Goal: Find specific page/section: Find specific page/section

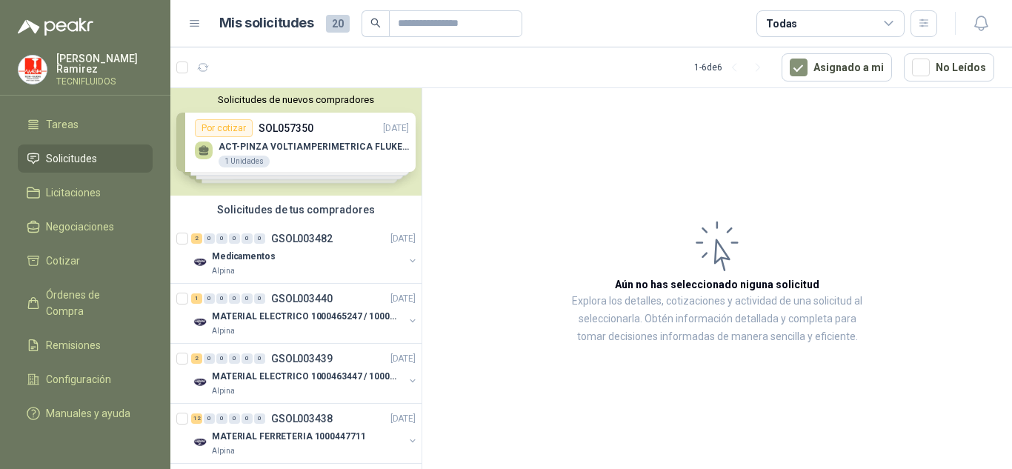
click at [287, 159] on div "Solicitudes de nuevos compradores Por cotizar SOL057350 [DATE] ACT-PINZA VOLTIA…" at bounding box center [295, 141] width 251 height 107
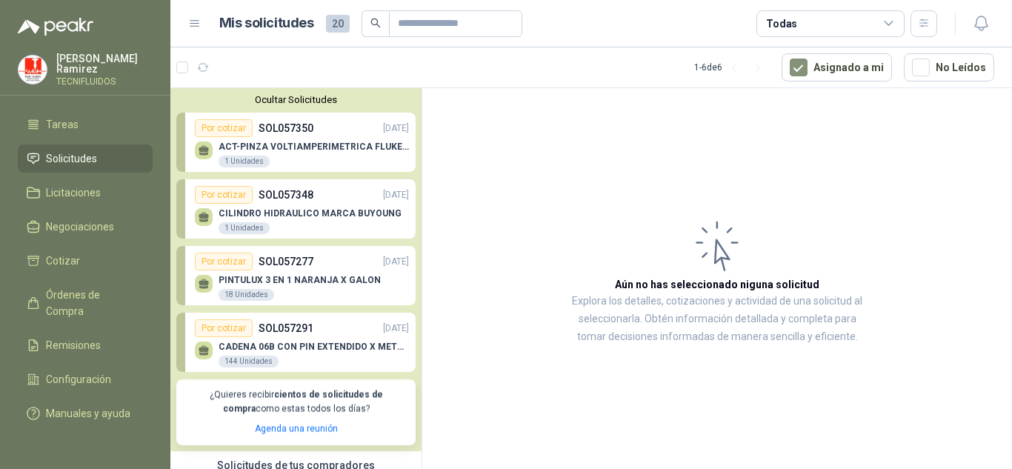
click at [295, 200] on p "SOL057348" at bounding box center [286, 195] width 55 height 16
click at [307, 272] on div "PINTULUX 3 EN 1 NARANJA X GALON 18 Unidades" at bounding box center [302, 285] width 214 height 31
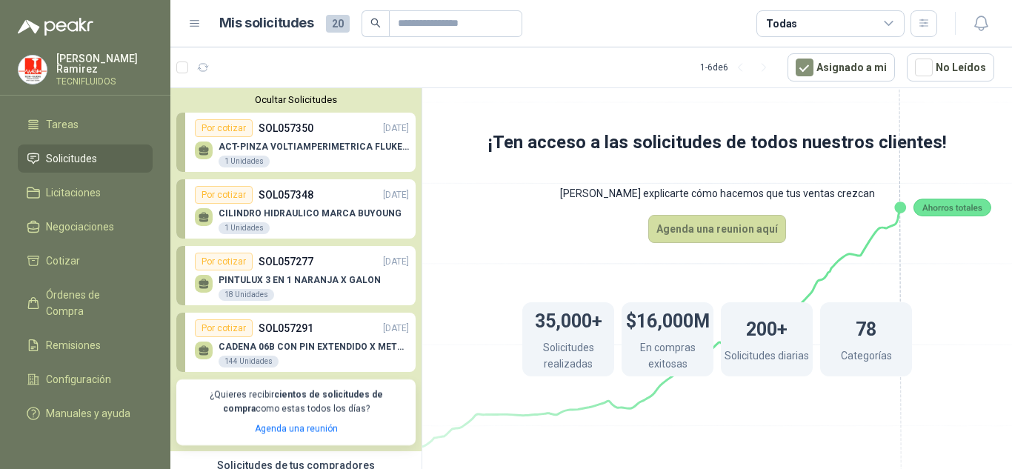
click at [304, 324] on p "SOL057291" at bounding box center [286, 328] width 55 height 16
click at [313, 353] on div "CADENA 06B CON PIN EXTENDIDO X METROS 144 Unidades" at bounding box center [314, 355] width 190 height 27
click at [311, 353] on div "CADENA 06B CON PIN EXTENDIDO X METROS 144 Unidades" at bounding box center [314, 355] width 190 height 27
click at [308, 353] on div "CADENA 06B CON PIN EXTENDIDO X METROS 144 Unidades" at bounding box center [314, 355] width 190 height 27
click at [306, 345] on p "CADENA 06B CON PIN EXTENDIDO X METROS" at bounding box center [314, 347] width 190 height 10
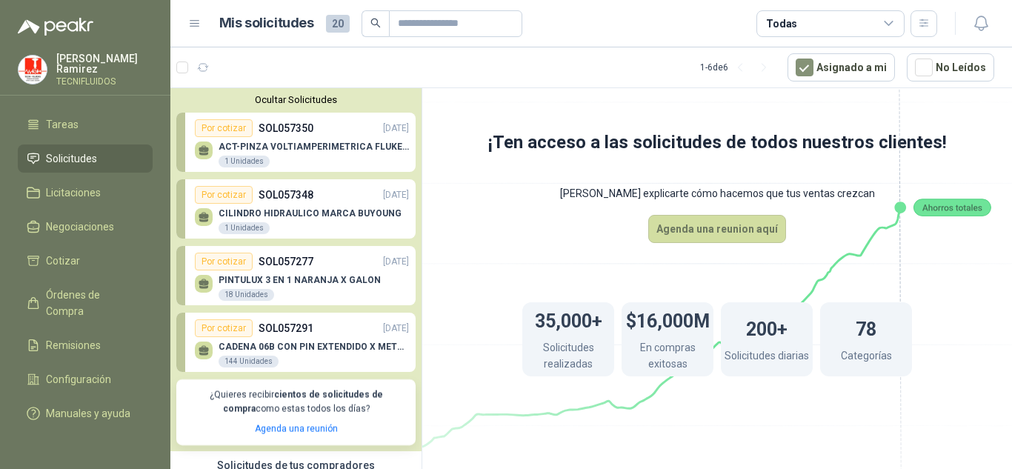
click at [306, 345] on p "CADENA 06B CON PIN EXTENDIDO X METROS" at bounding box center [314, 347] width 190 height 10
click at [318, 344] on p "CADENA 06B CON PIN EXTENDIDO X METROS" at bounding box center [314, 347] width 190 height 10
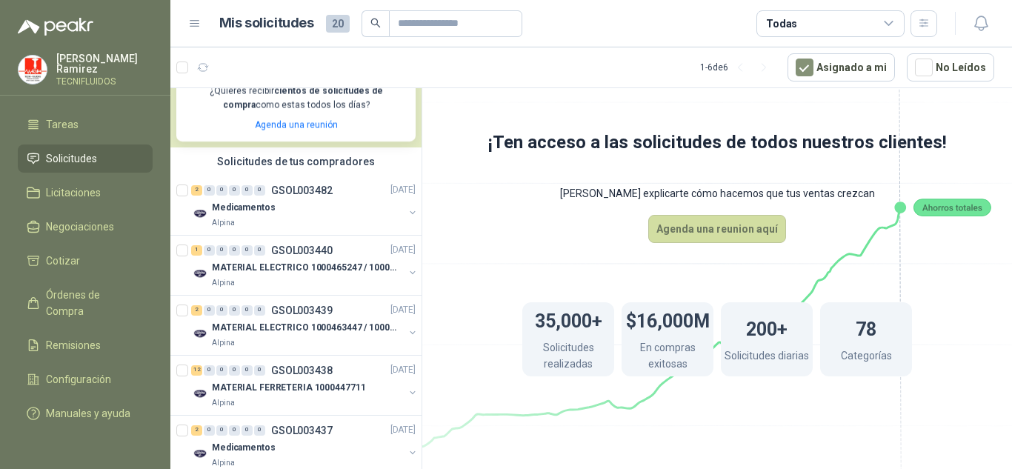
scroll to position [399, 0]
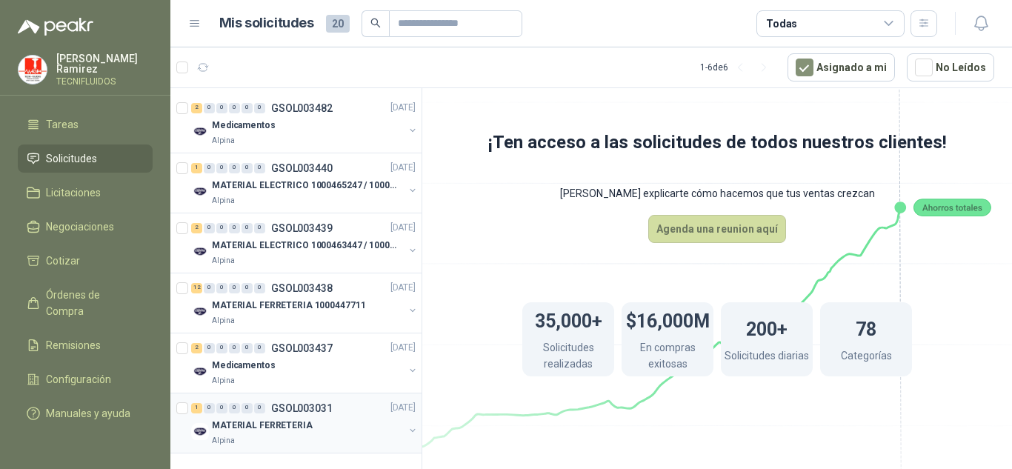
click at [301, 403] on p "GSOL003031" at bounding box center [301, 408] width 61 height 10
click at [266, 343] on div "2 0 0 0 0 0 GSOL003437" at bounding box center [262, 348] width 142 height 10
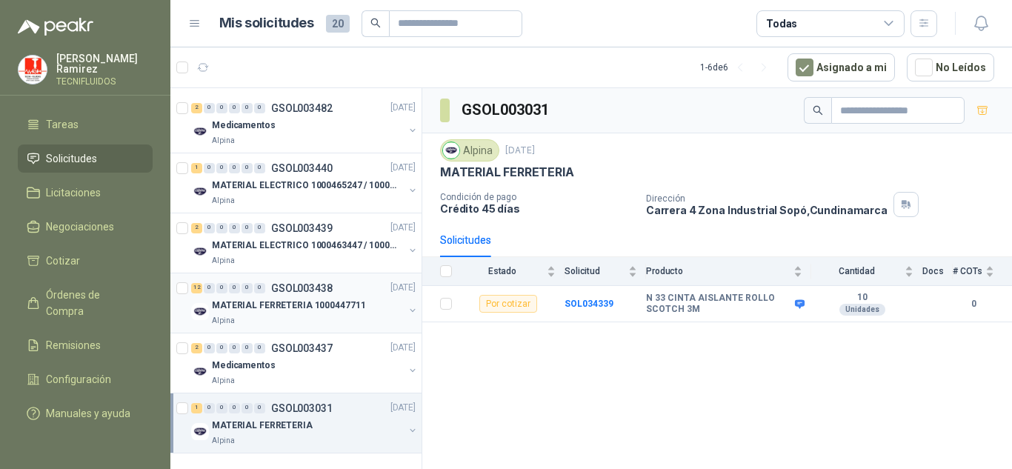
click at [289, 315] on div "Alpina" at bounding box center [308, 321] width 192 height 12
